Goal: Task Accomplishment & Management: Complete application form

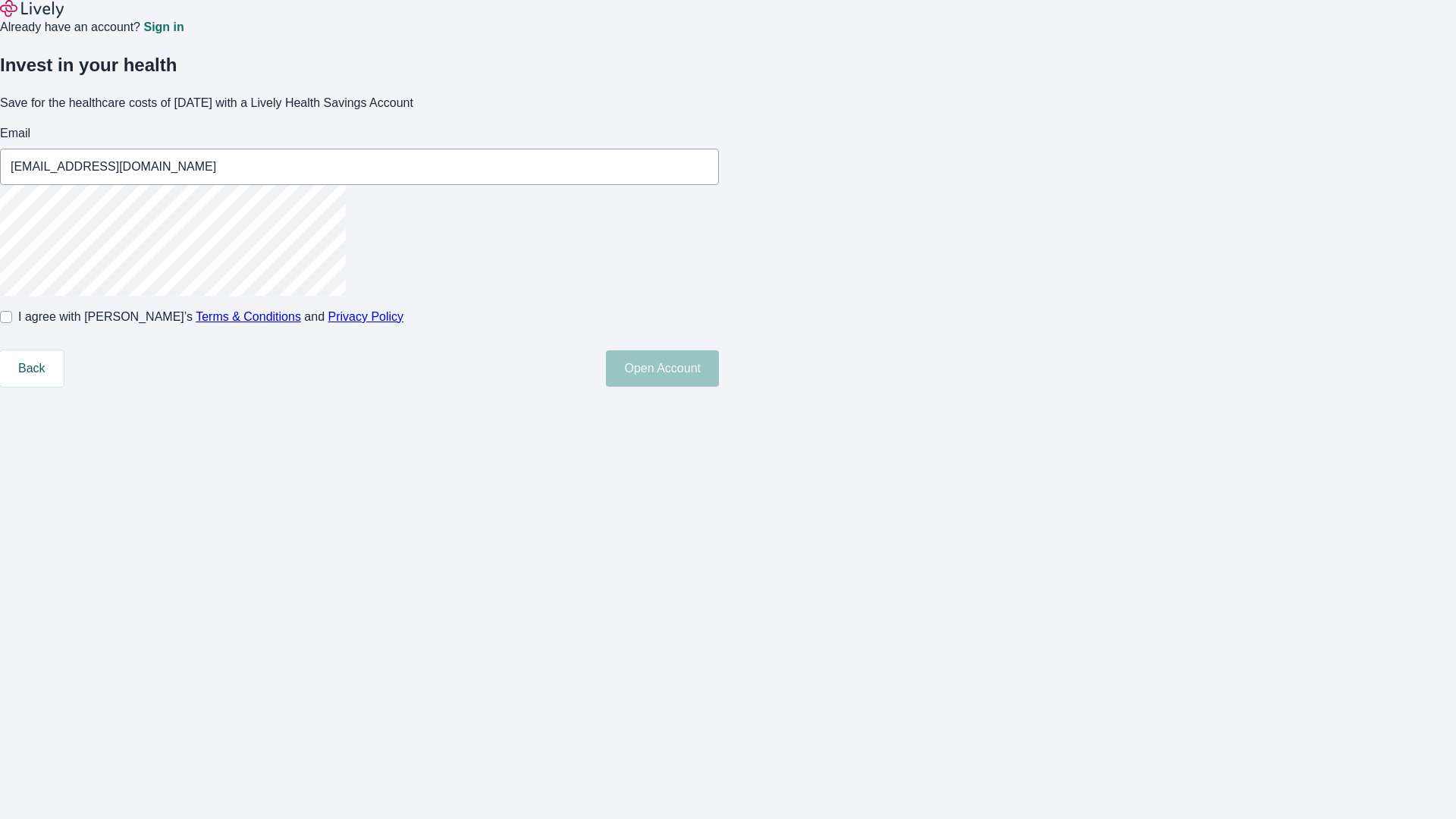
click at [12, 323] on input "I agree with Lively’s Terms & Conditions and Privacy Policy" at bounding box center [6, 317] width 12 height 12
checkbox input "true"
click at [719, 387] on button "Open Account" at bounding box center [662, 369] width 113 height 37
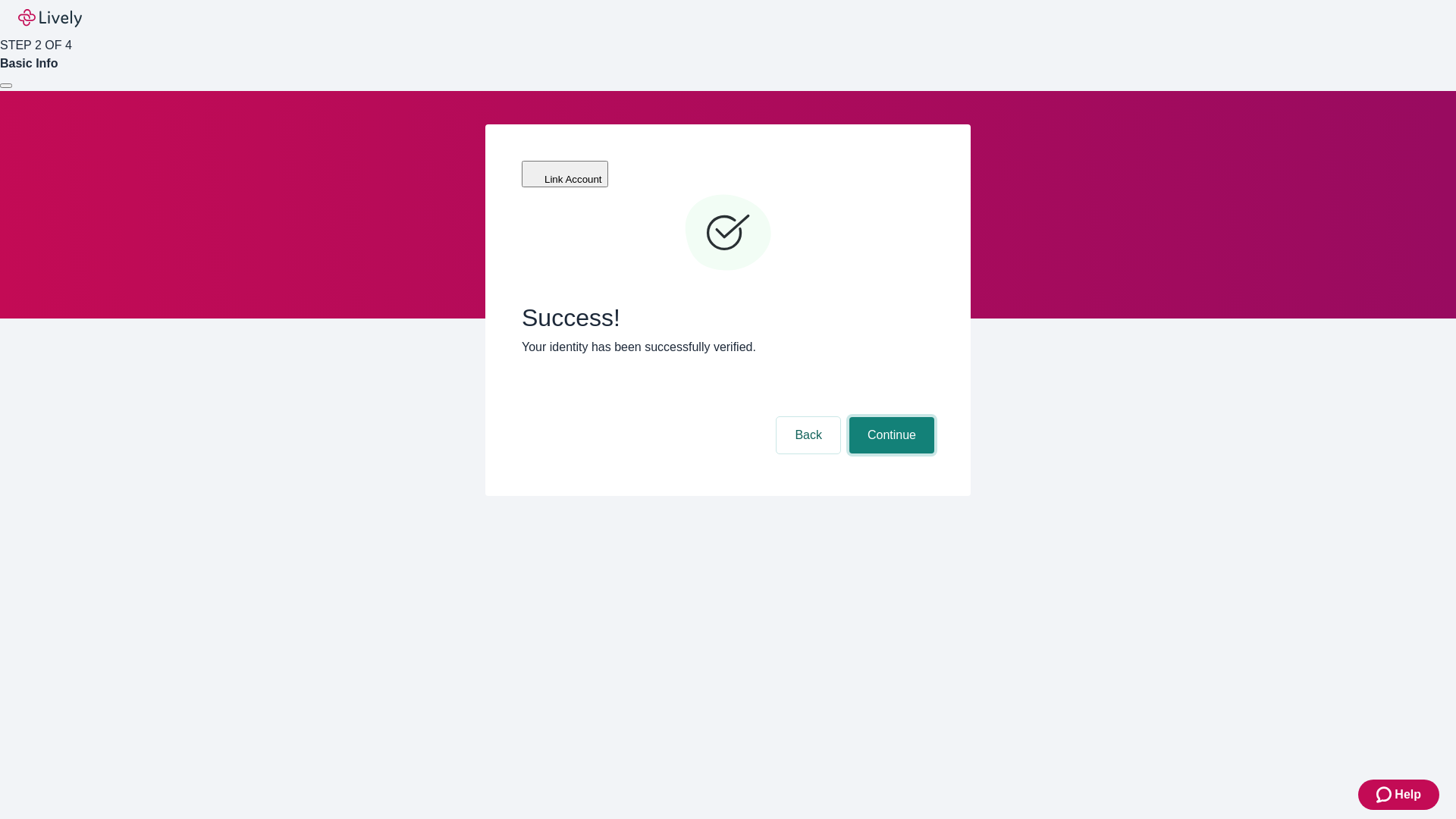
click at [890, 418] on button "Continue" at bounding box center [891, 436] width 85 height 37
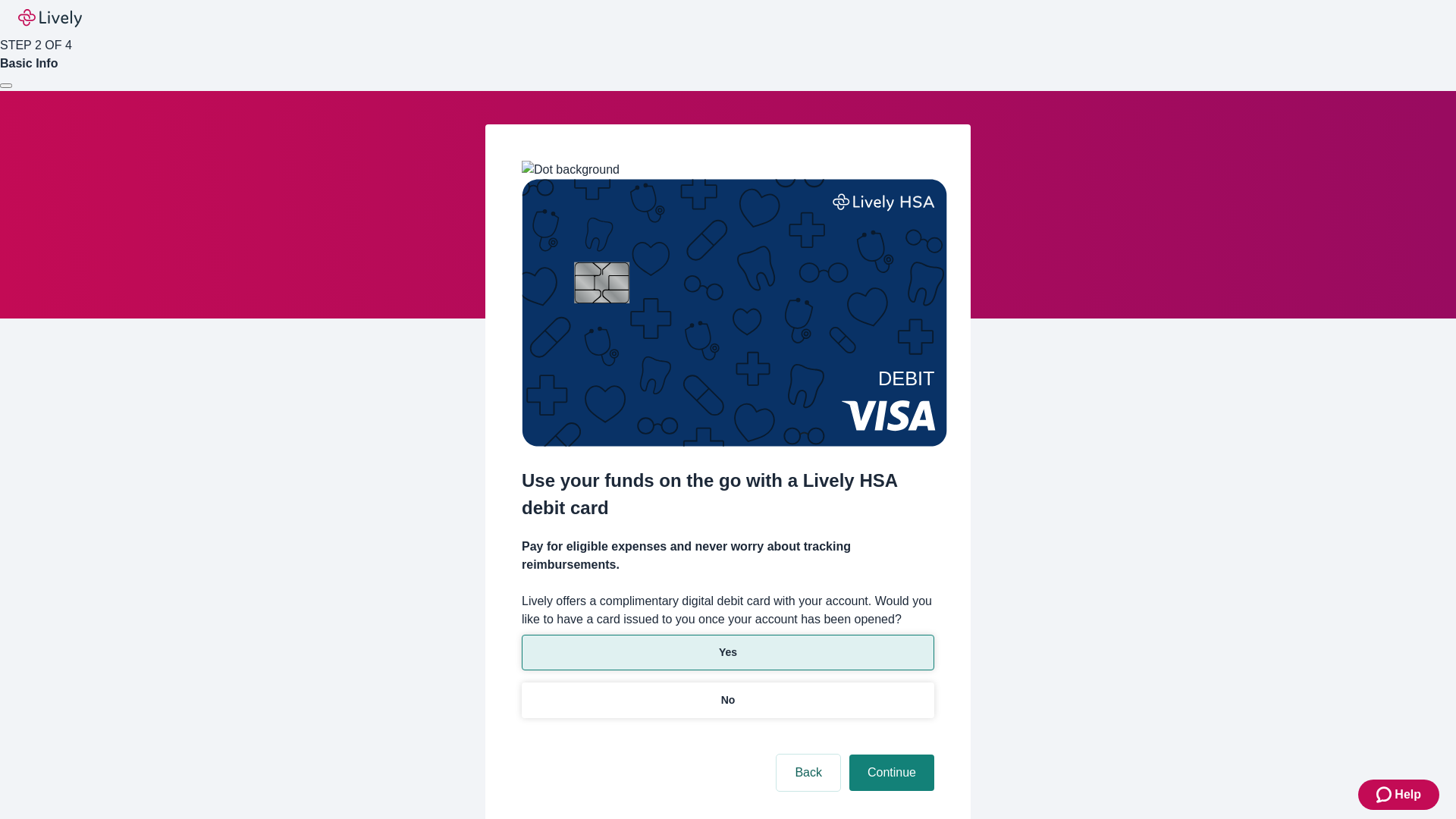
click at [727, 645] on p "Yes" at bounding box center [728, 653] width 18 height 16
click at [890, 755] on button "Continue" at bounding box center [891, 773] width 85 height 37
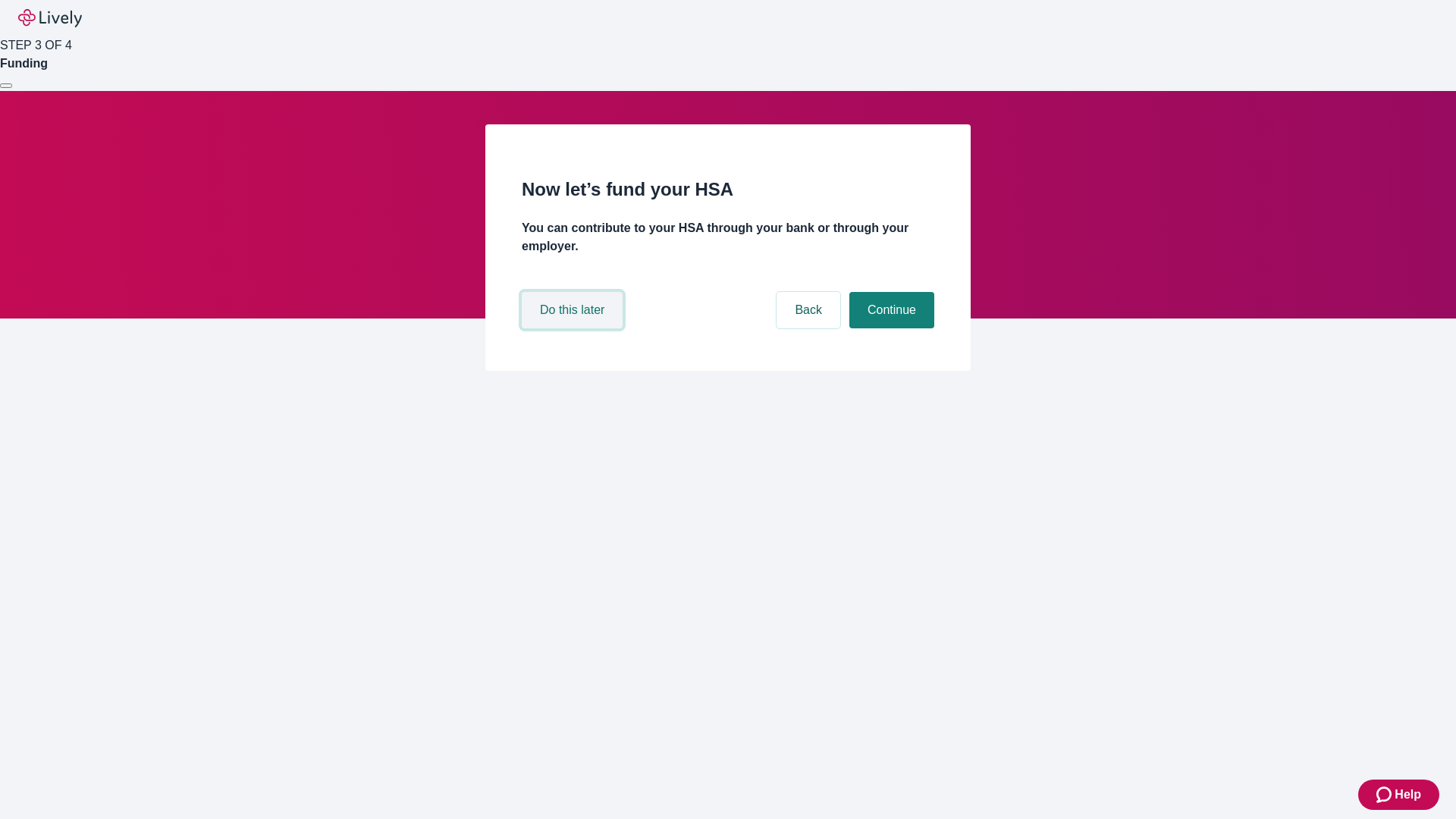
click at [574, 328] on button "Do this later" at bounding box center [572, 311] width 101 height 37
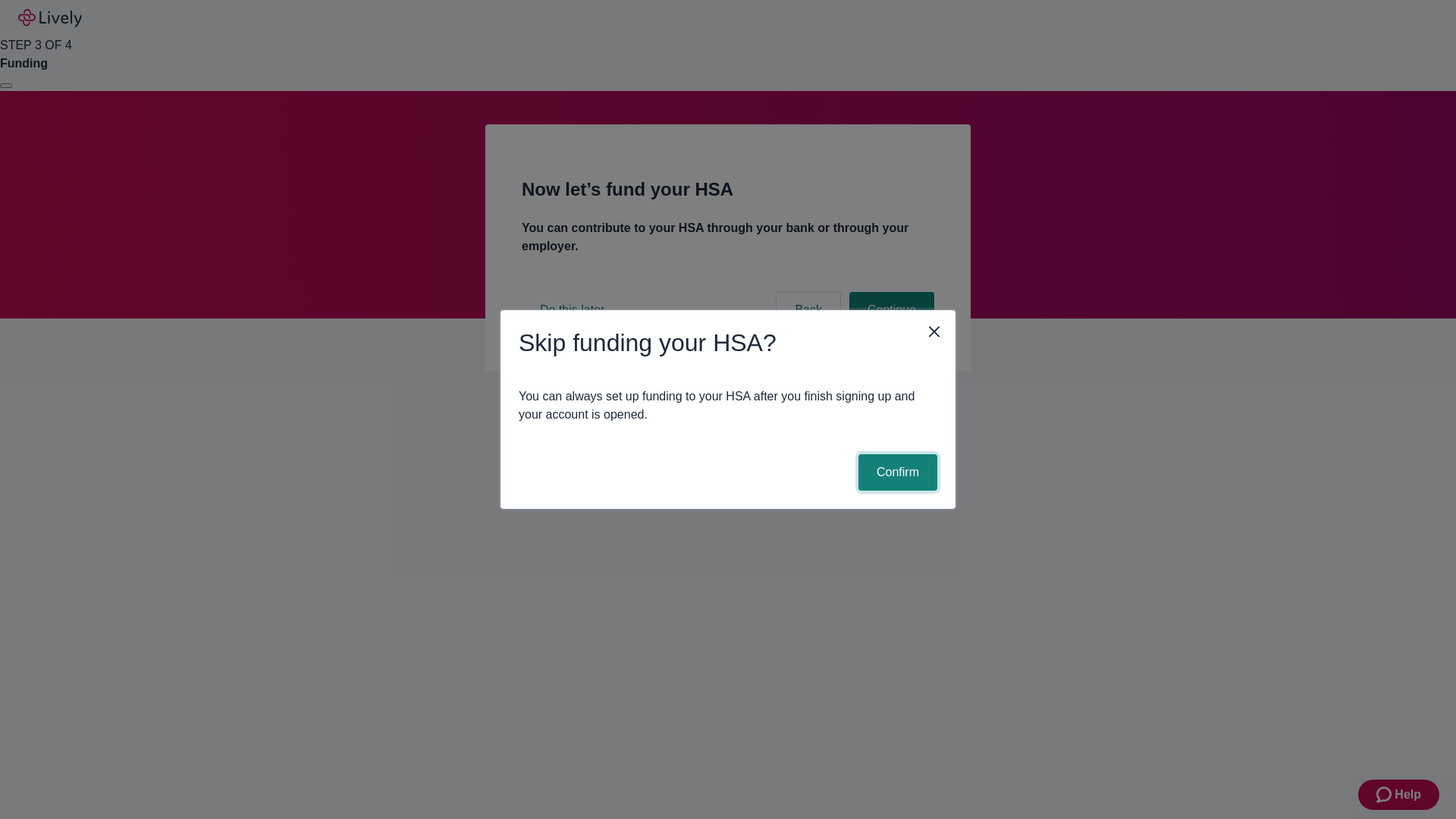
click at [896, 472] on button "Confirm" at bounding box center [897, 472] width 79 height 37
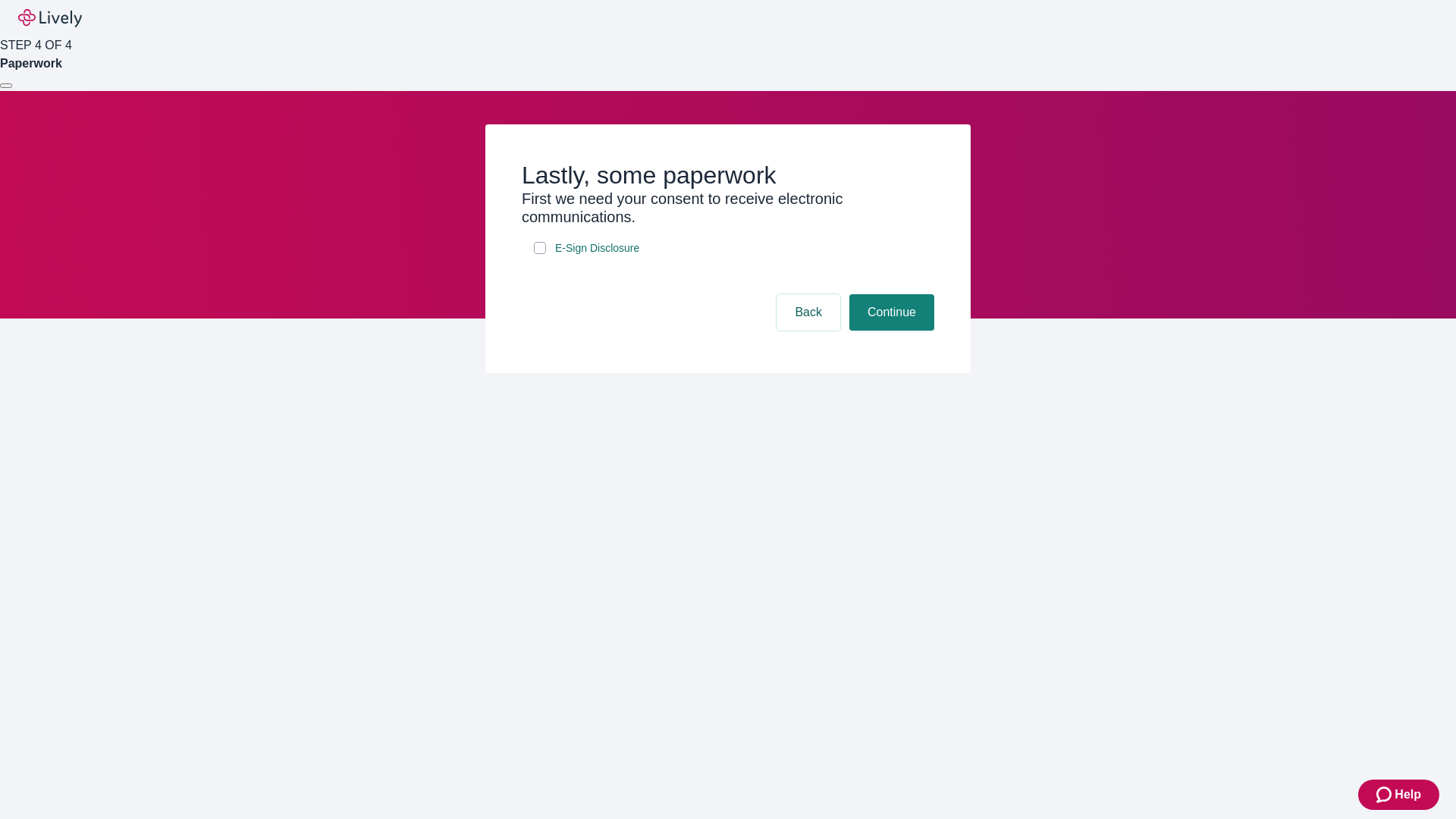
click at [540, 254] on input "E-Sign Disclosure" at bounding box center [540, 248] width 12 height 12
checkbox input "true"
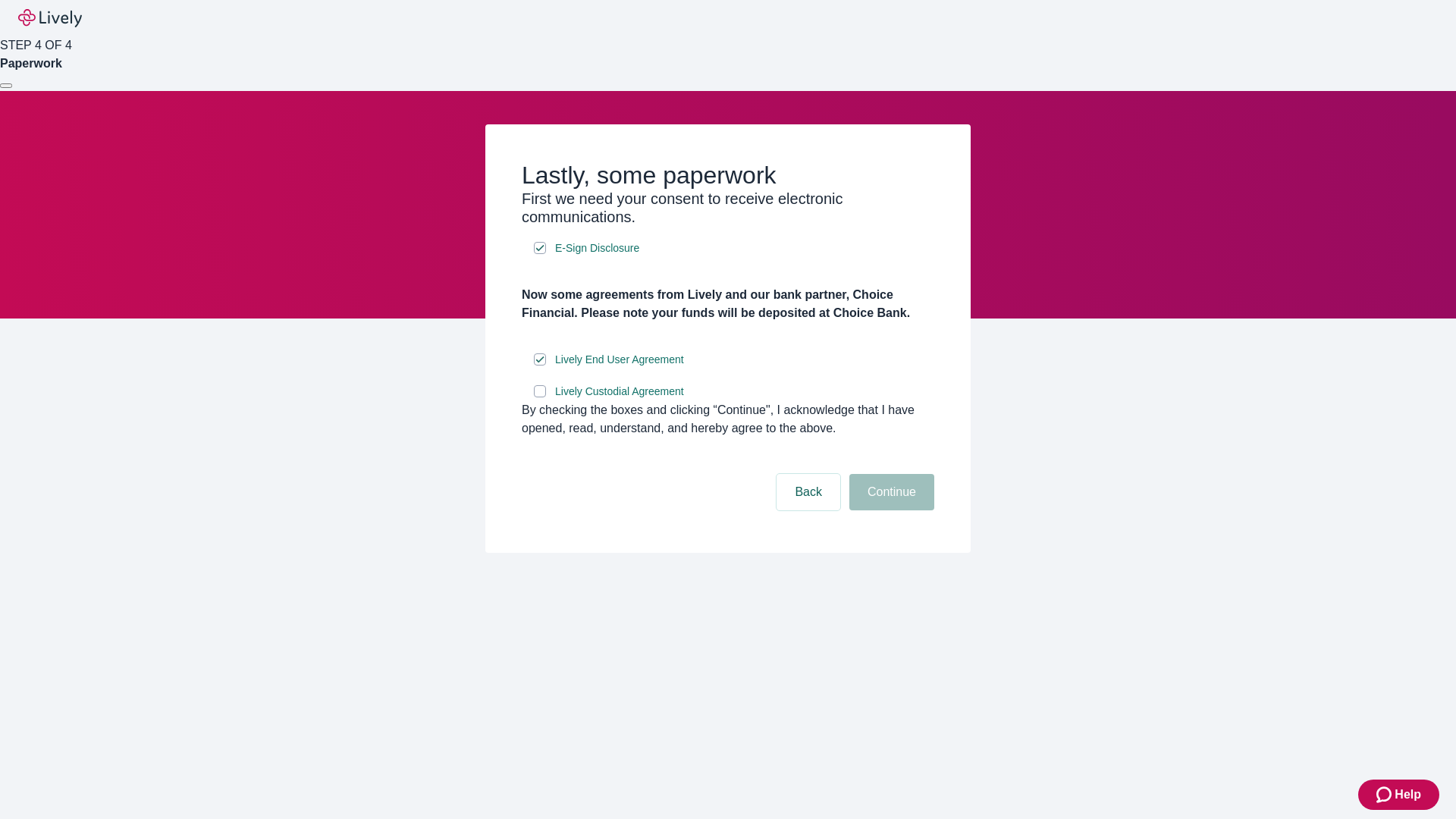
click at [540, 398] on input "Lively Custodial Agreement" at bounding box center [540, 392] width 12 height 12
checkbox input "true"
click at [890, 511] on button "Continue" at bounding box center [891, 492] width 85 height 37
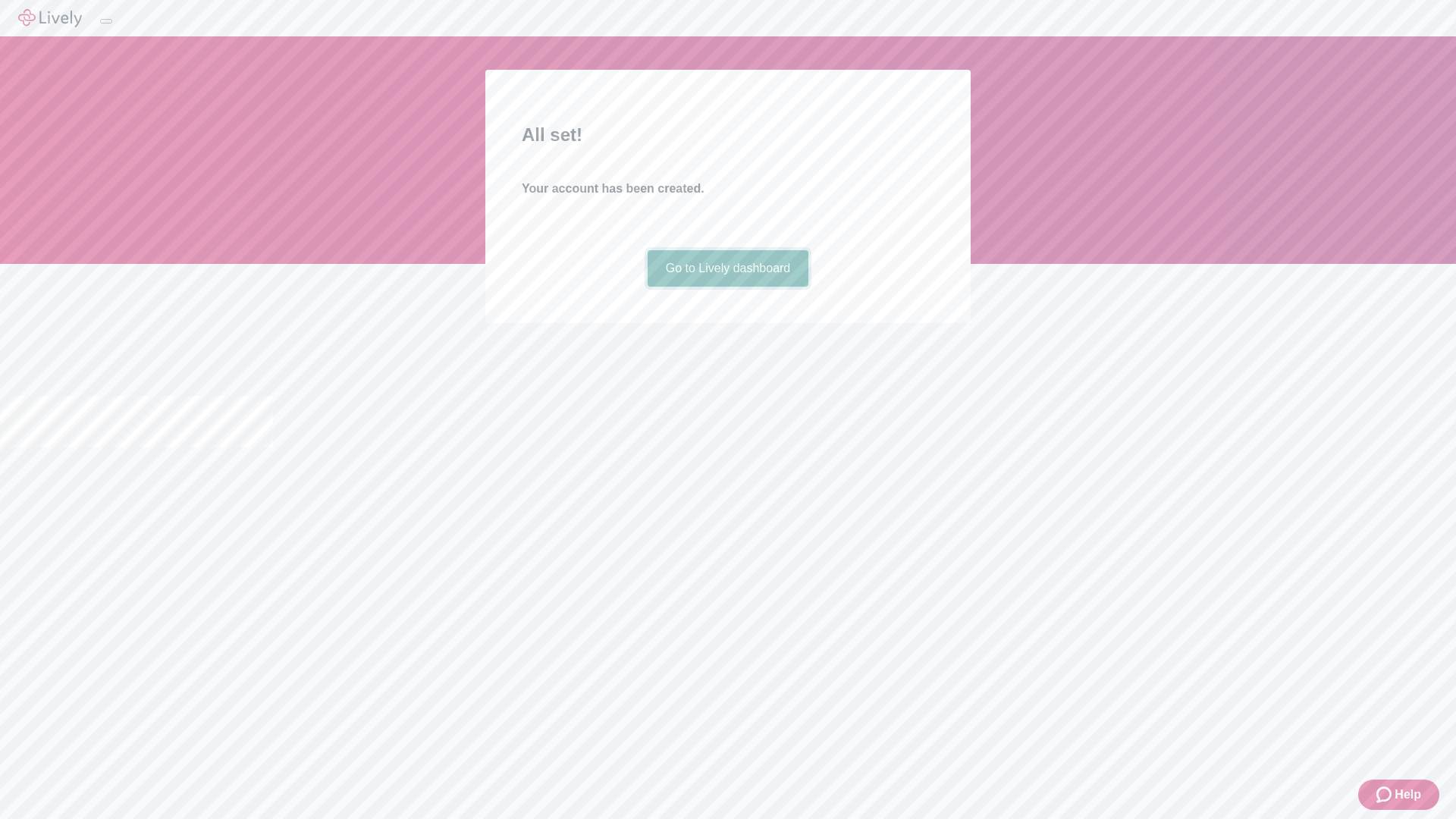
click at [727, 287] on link "Go to Lively dashboard" at bounding box center [729, 269] width 162 height 37
